Goal: Task Accomplishment & Management: Manage account settings

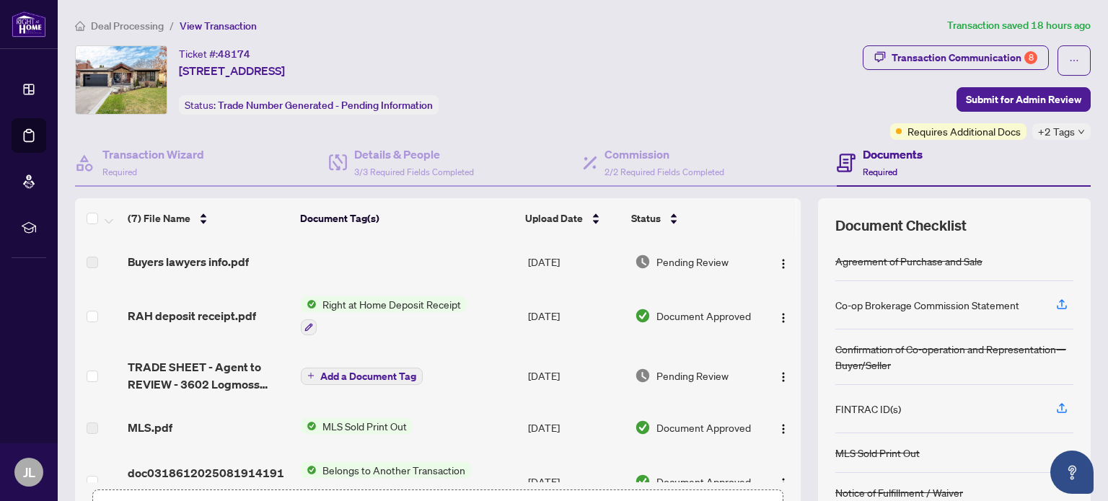
scroll to position [154, 0]
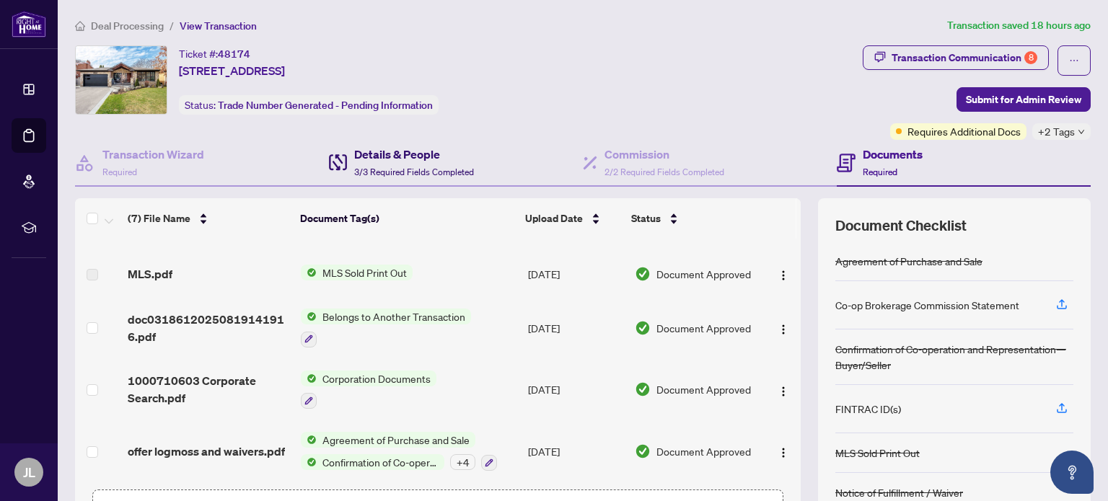
click at [378, 154] on h4 "Details & People" at bounding box center [414, 154] width 120 height 17
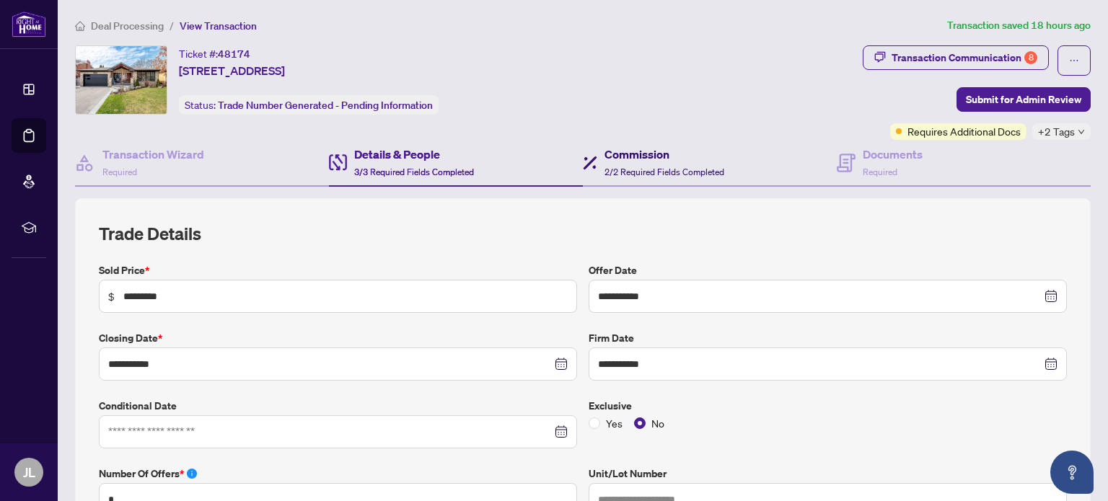
click at [644, 167] on span "2/2 Required Fields Completed" at bounding box center [665, 172] width 120 height 11
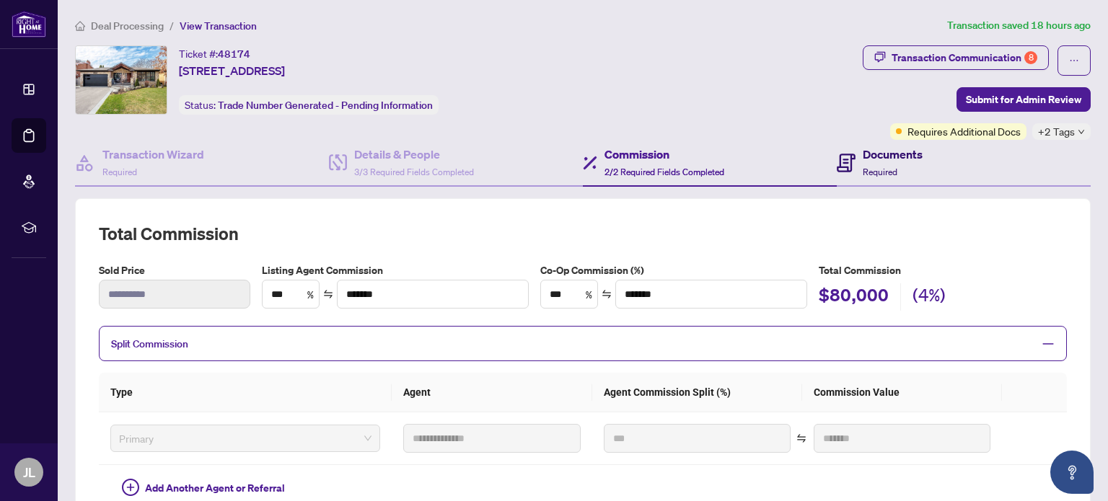
click at [870, 152] on h4 "Documents" at bounding box center [893, 154] width 60 height 17
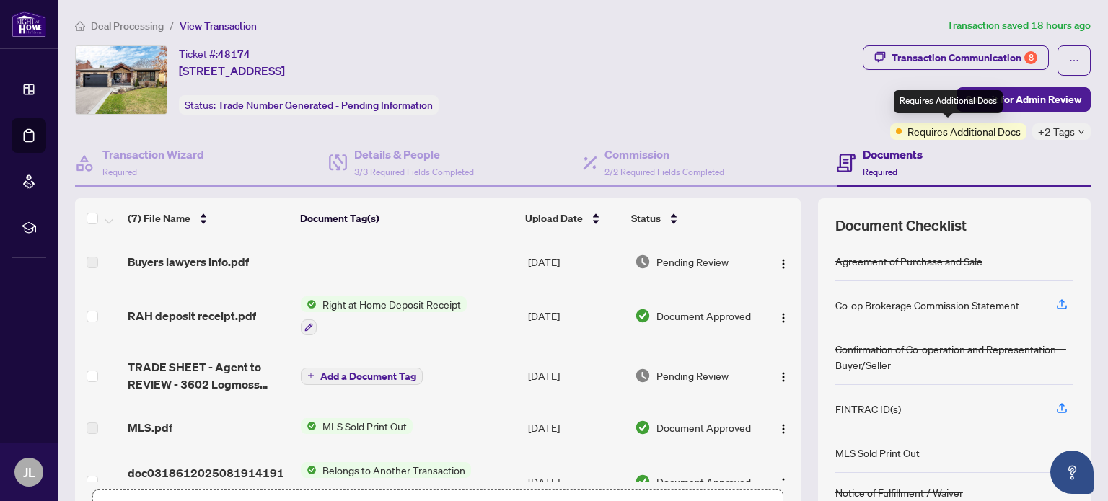
click at [915, 130] on span "Requires Additional Docs" at bounding box center [964, 131] width 113 height 16
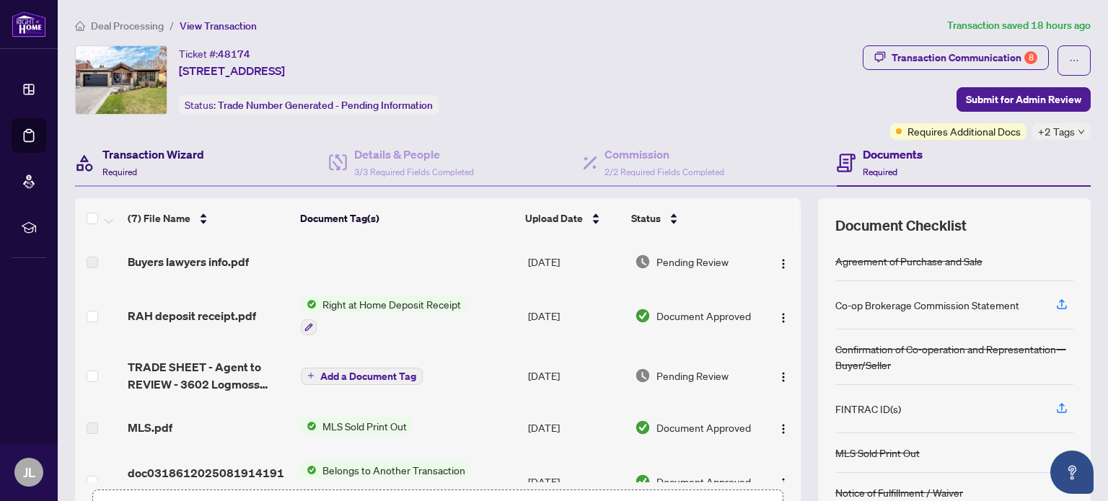
click at [170, 152] on h4 "Transaction Wizard" at bounding box center [153, 154] width 102 height 17
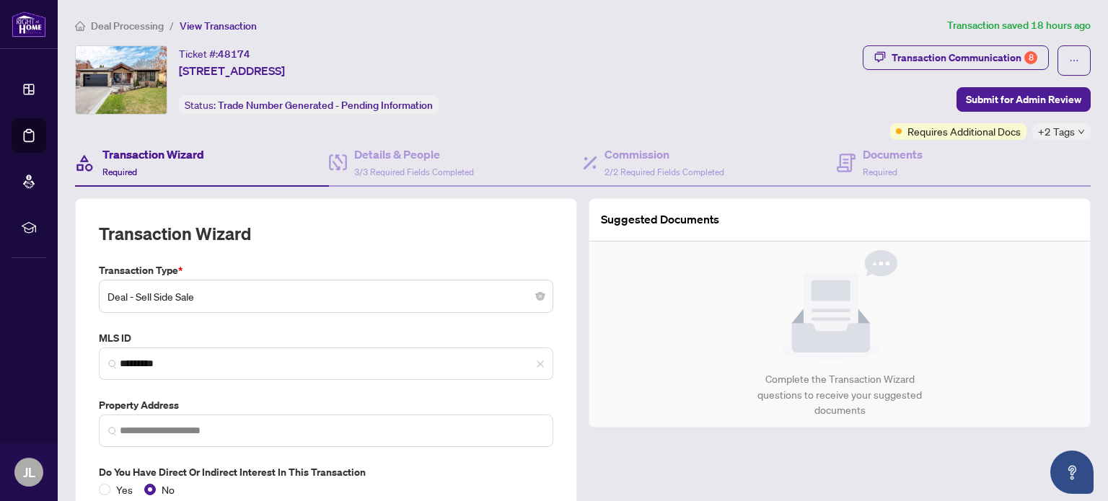
type input "**********"
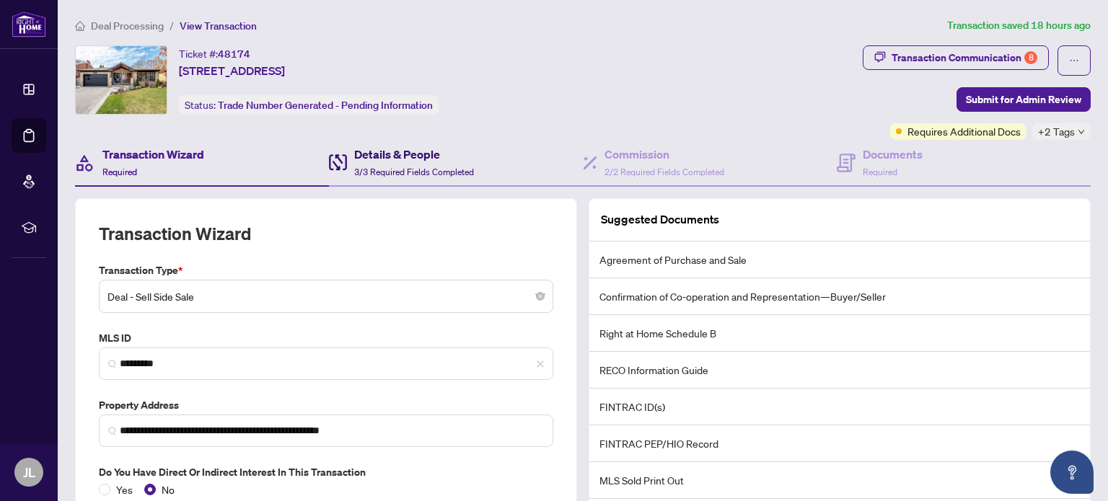
click at [389, 159] on h4 "Details & People" at bounding box center [414, 154] width 120 height 17
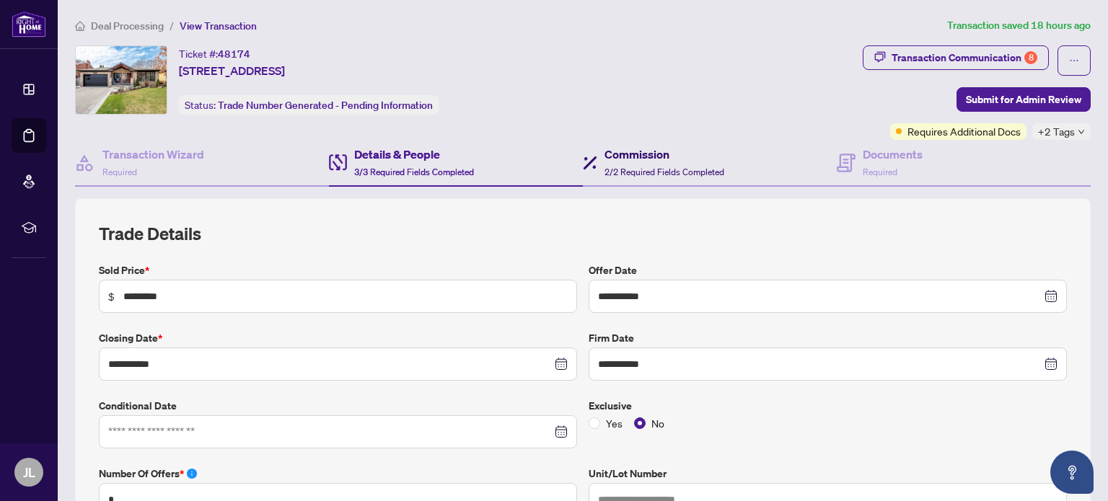
click at [627, 157] on h4 "Commission" at bounding box center [665, 154] width 120 height 17
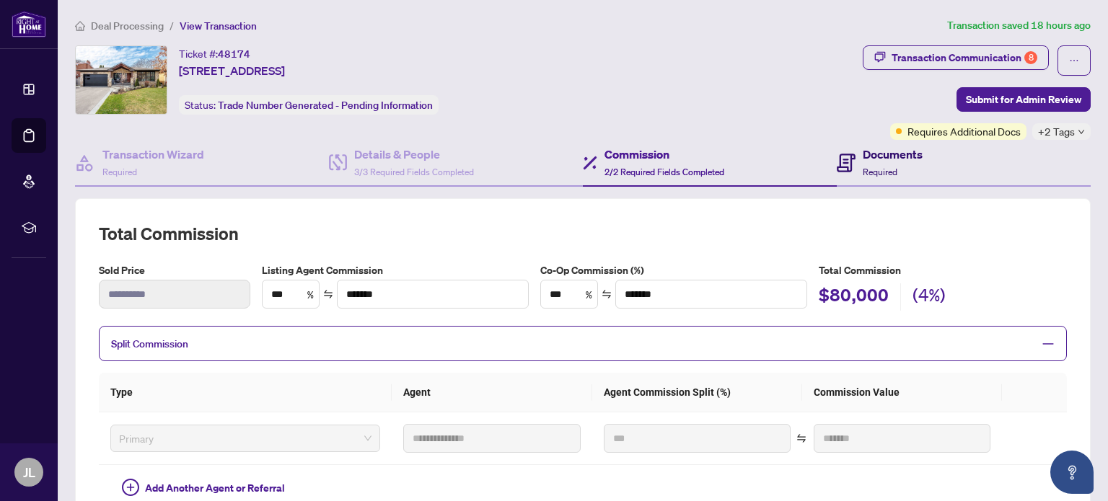
click at [853, 156] on div "Documents Required" at bounding box center [880, 163] width 86 height 34
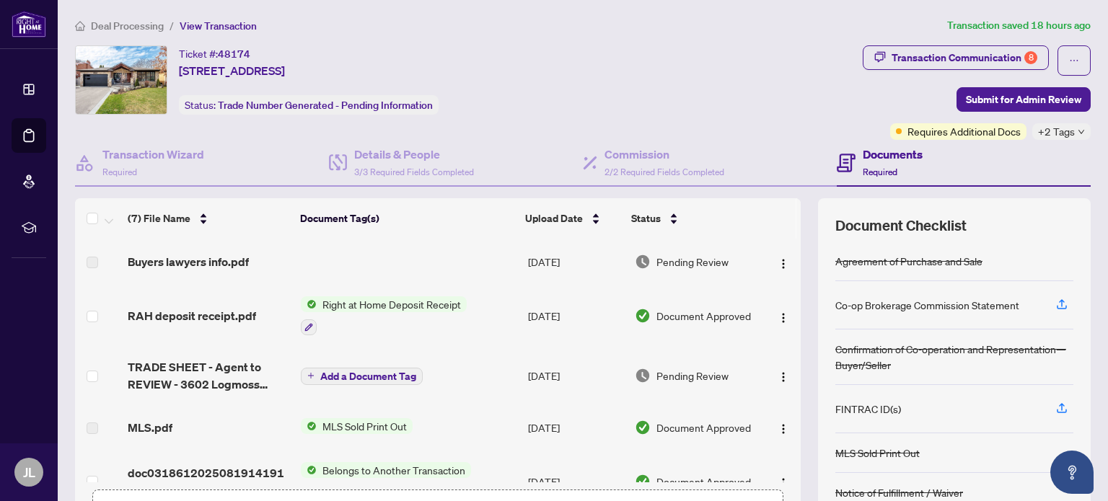
click at [483, 257] on td at bounding box center [408, 262] width 227 height 46
click at [300, 259] on td at bounding box center [408, 262] width 227 height 46
click at [197, 256] on span "Buyers lawyers info.pdf" at bounding box center [188, 261] width 121 height 17
click at [464, 271] on td at bounding box center [408, 262] width 227 height 46
click at [778, 258] on img "button" at bounding box center [784, 264] width 12 height 12
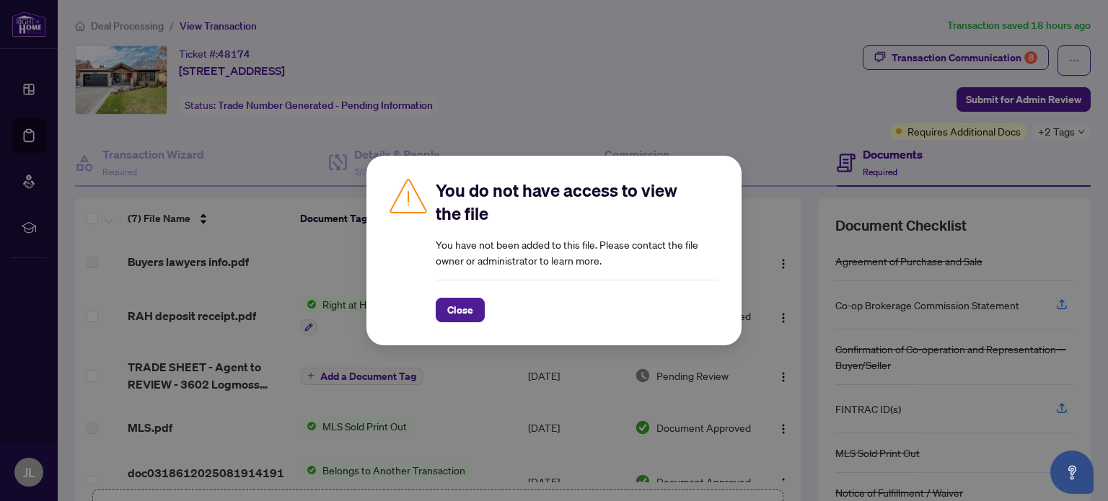
click at [452, 313] on span "Close" at bounding box center [460, 310] width 26 height 23
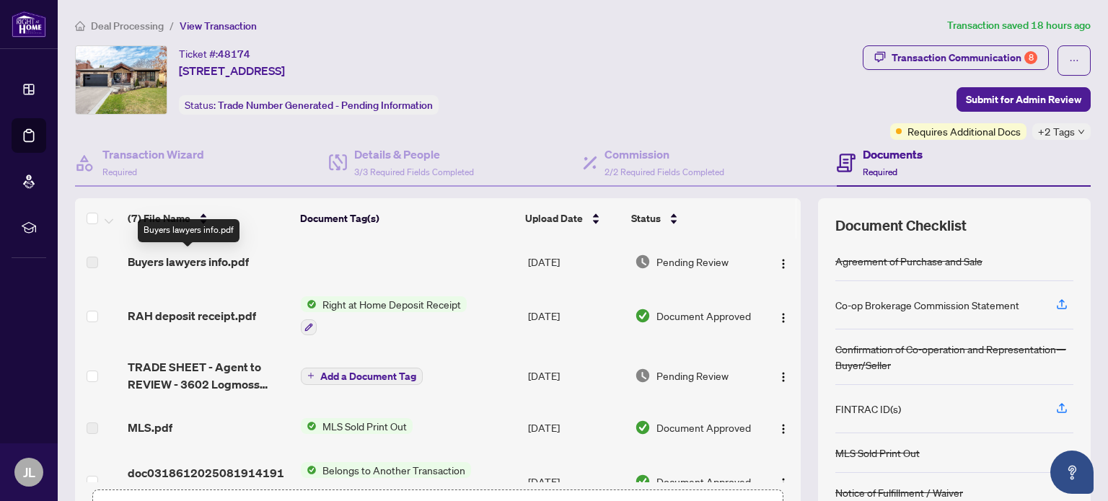
click at [222, 259] on span "Buyers lawyers info.pdf" at bounding box center [188, 261] width 121 height 17
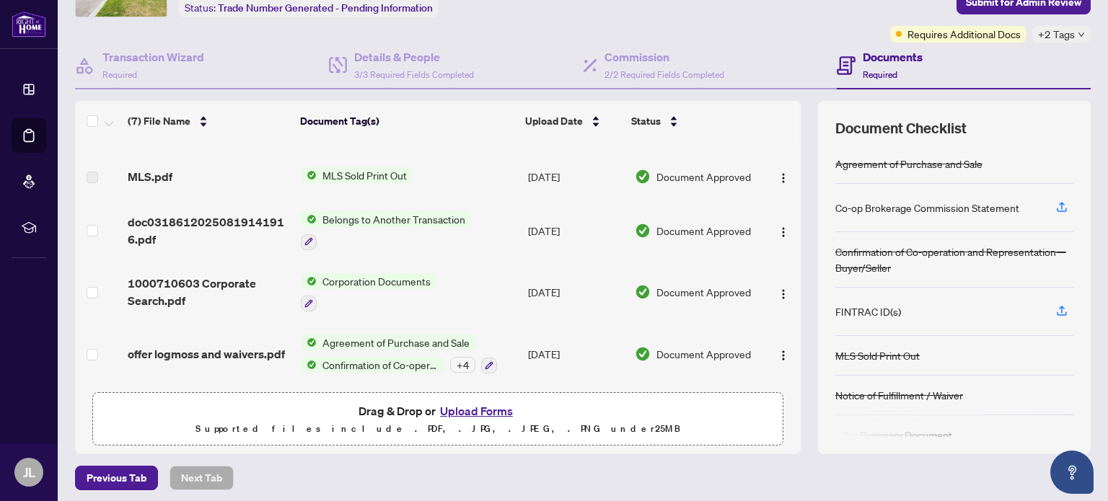
scroll to position [101, 0]
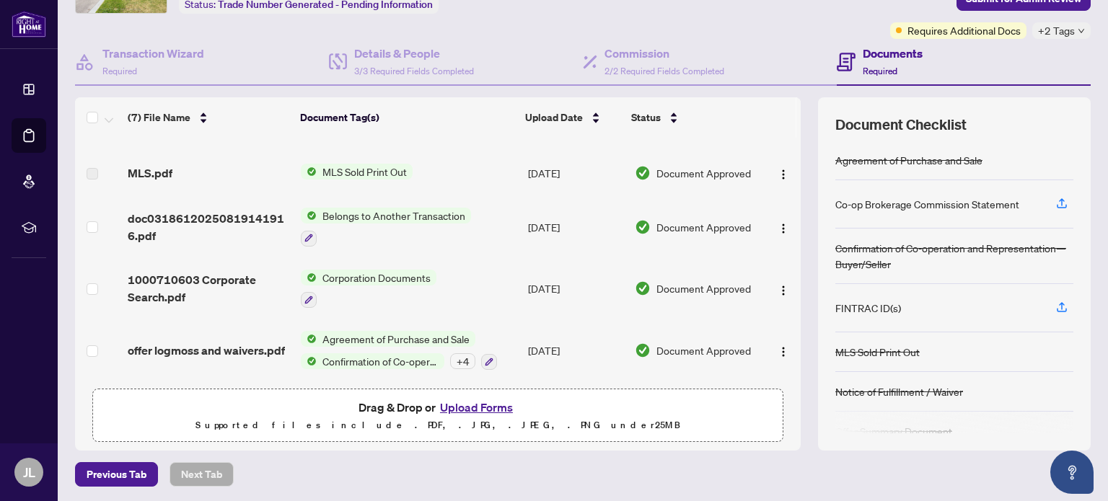
click at [479, 405] on button "Upload Forms" at bounding box center [477, 407] width 82 height 19
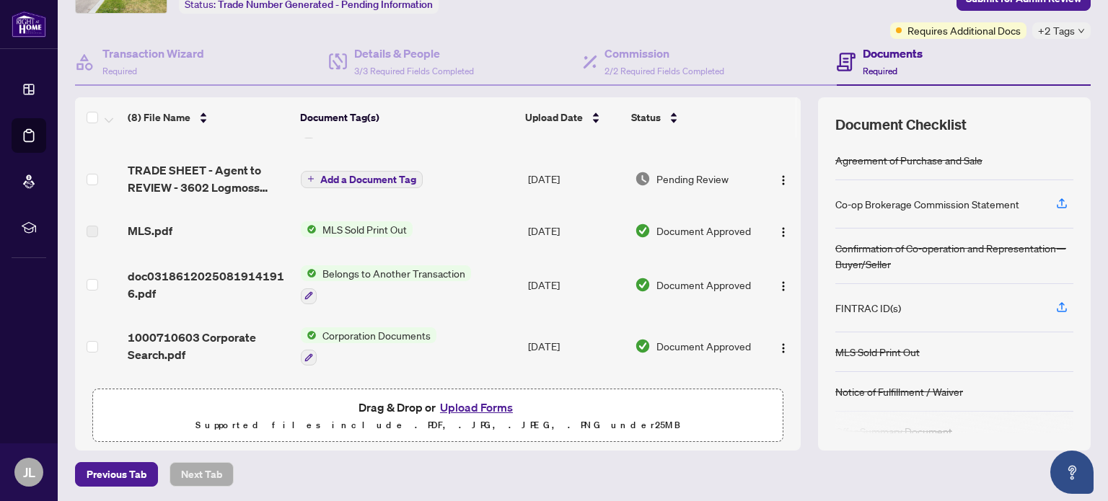
click at [690, 172] on span "Pending Review" at bounding box center [692, 179] width 72 height 16
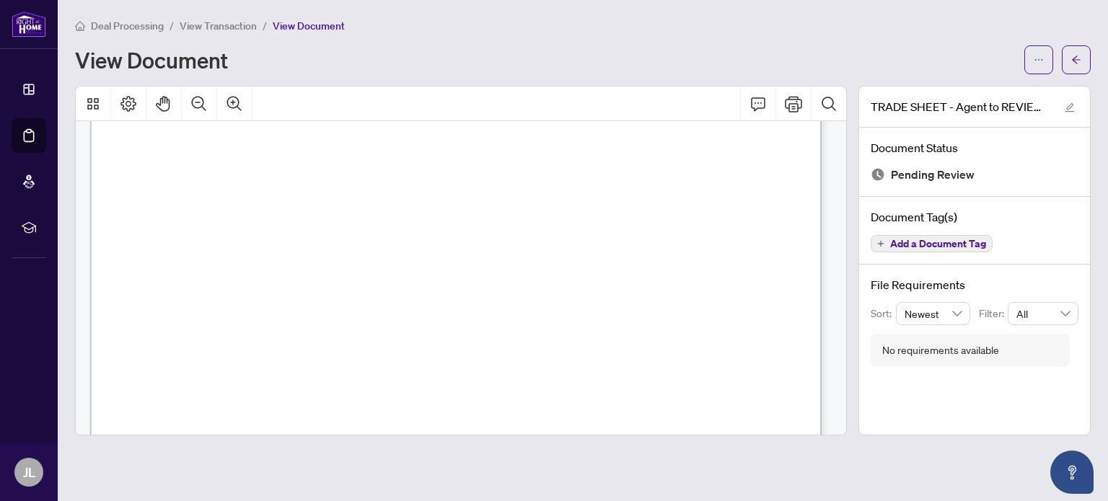
scroll to position [505, 0]
click at [555, 255] on div "Right at Home Realty 2512136 3602 Logmoss [GEOGRAPHIC_DATA]-3S9 Property: Type:…" at bounding box center [695, 415] width 1211 height 1568
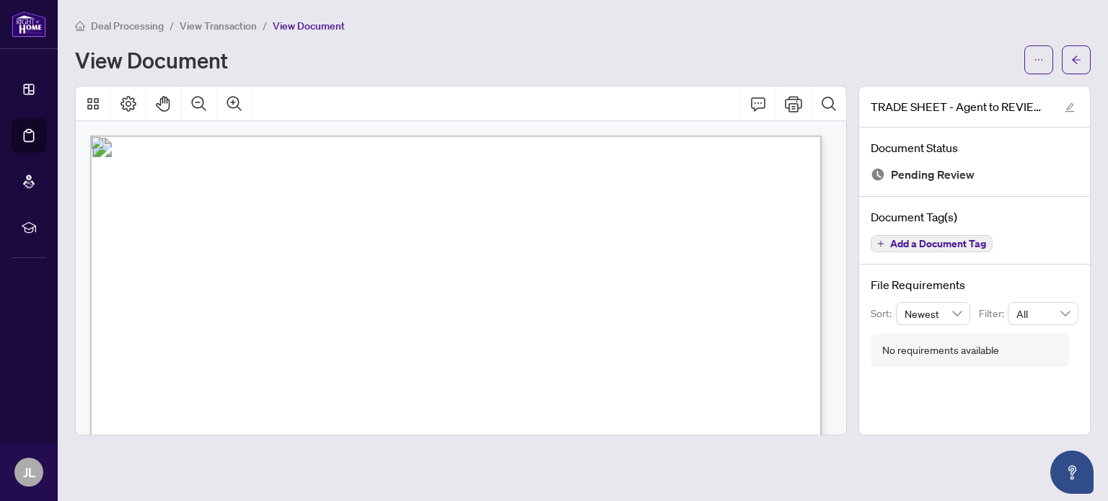
click at [1034, 51] on span "button" at bounding box center [1039, 59] width 10 height 23
click at [951, 95] on span "Download" at bounding box center [987, 91] width 110 height 16
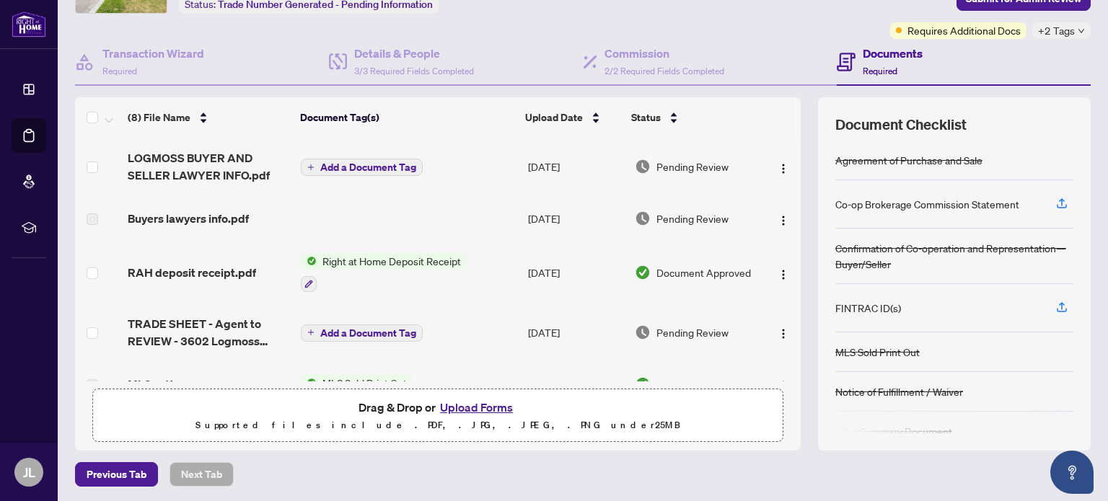
click at [468, 405] on button "Upload Forms" at bounding box center [477, 407] width 82 height 19
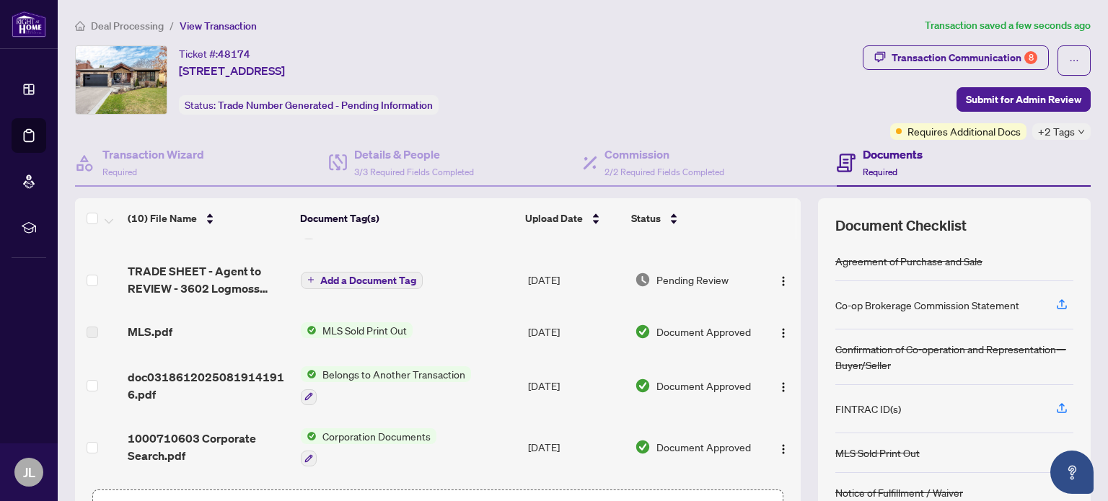
click at [990, 95] on span "Submit for Admin Review" at bounding box center [1023, 99] width 115 height 23
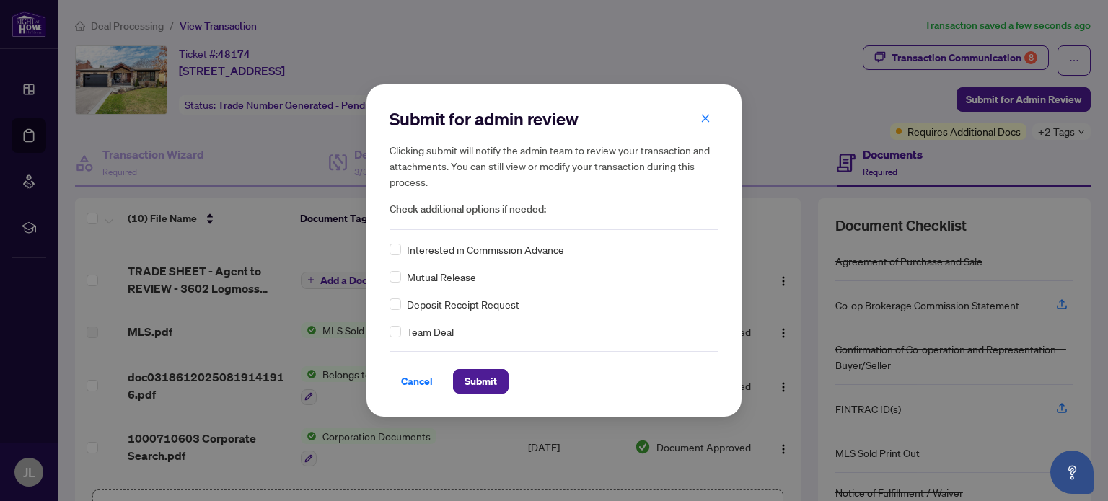
click at [480, 385] on span "Submit" at bounding box center [481, 381] width 32 height 23
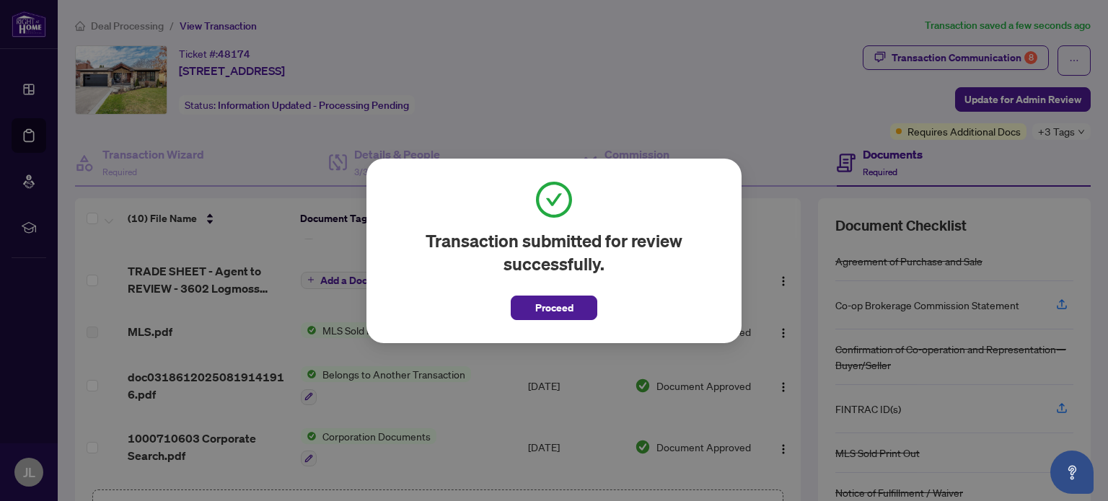
click at [560, 311] on span "Proceed" at bounding box center [554, 308] width 38 height 23
